Goal: Information Seeking & Learning: Learn about a topic

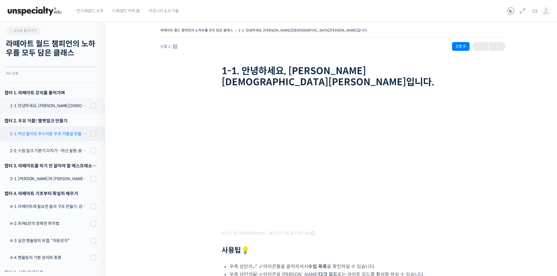
click at [37, 136] on div "2-1. 머신 없이도 부드러운 우유 거품을 만들 수 있어요 (프렌치 프레스)" at bounding box center [49, 134] width 78 height 6
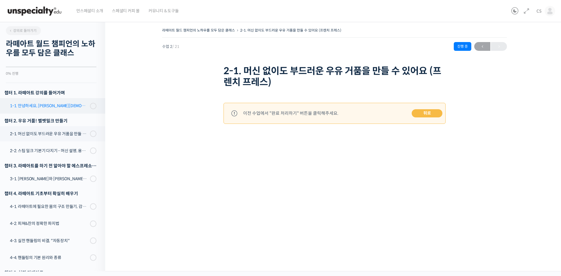
click at [91, 112] on link "1-1. 안녕하세요, [PERSON_NAME][DEMOGRAPHIC_DATA][PERSON_NAME]입니다." at bounding box center [51, 105] width 108 height 15
click at [56, 105] on div "1-1. 안녕하세요, [PERSON_NAME][DEMOGRAPHIC_DATA][PERSON_NAME]입니다." at bounding box center [49, 106] width 78 height 6
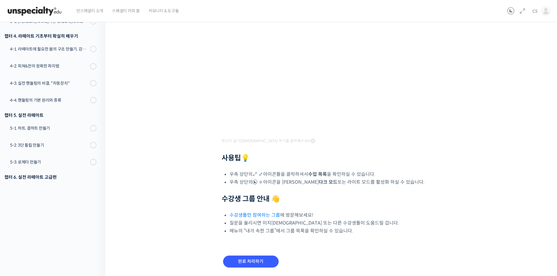
scroll to position [100, 0]
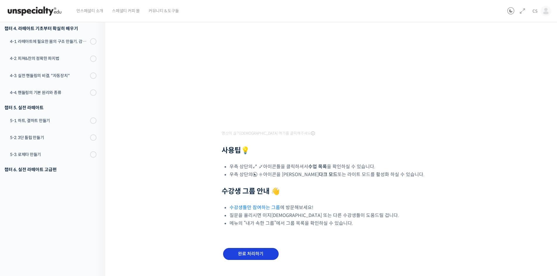
click at [244, 248] on input "완료 처리하기" at bounding box center [251, 254] width 56 height 12
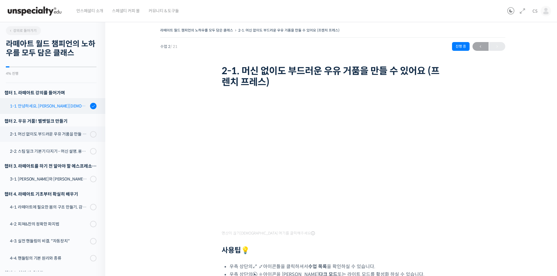
click at [56, 109] on div "1-1. 안녕하세요, [PERSON_NAME][DEMOGRAPHIC_DATA][PERSON_NAME]입니다." at bounding box center [49, 106] width 78 height 6
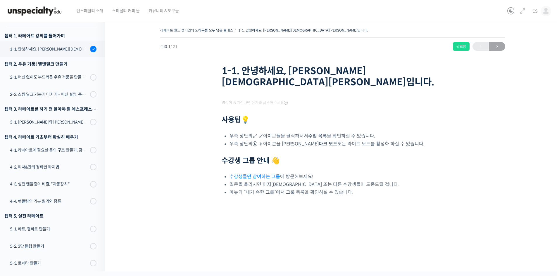
scroll to position [65, 0]
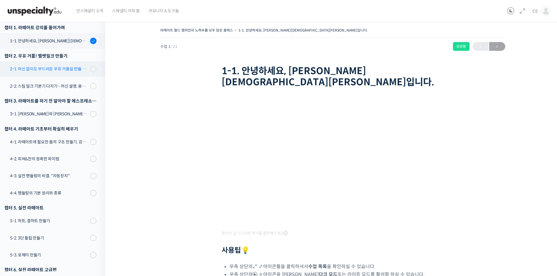
click at [70, 75] on link "2-1. 머신 없이도 부드러운 우유 거품을 만들 수 있어요 (프렌치 프레스)" at bounding box center [51, 68] width 108 height 15
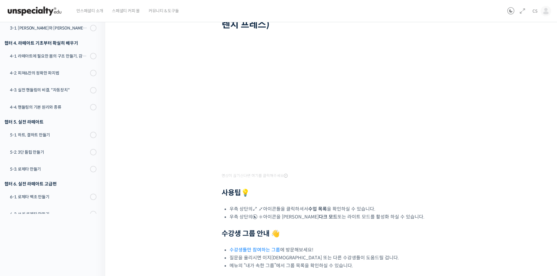
scroll to position [111, 0]
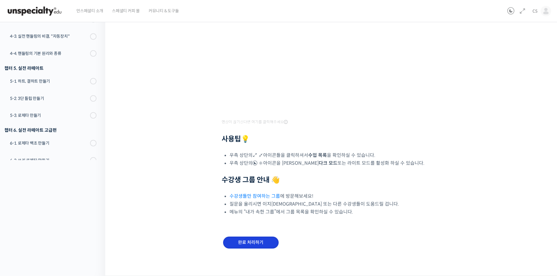
click at [248, 241] on input "완료 처리하기" at bounding box center [251, 243] width 56 height 12
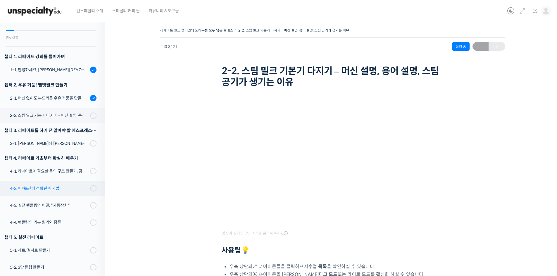
scroll to position [34, 0]
